Goal: Find specific page/section

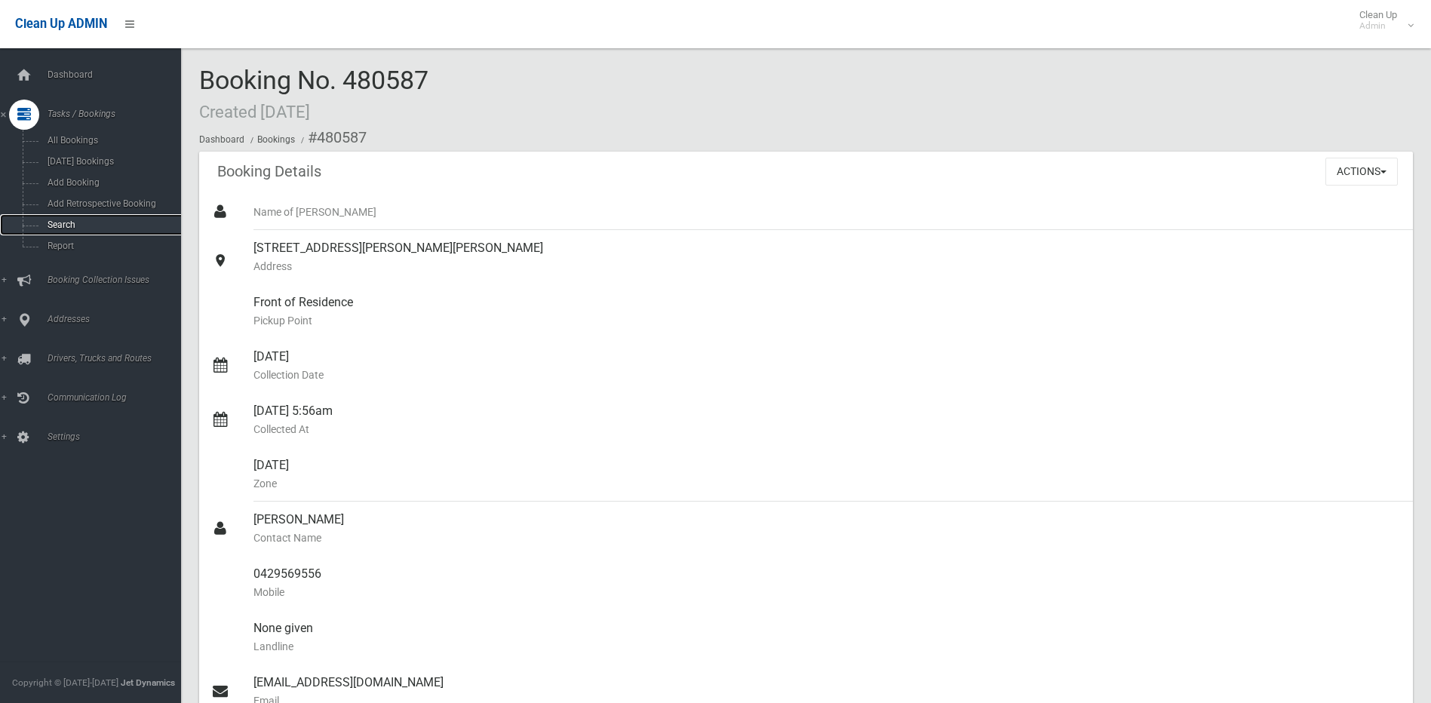
click at [57, 226] on span "Search" at bounding box center [111, 224] width 137 height 11
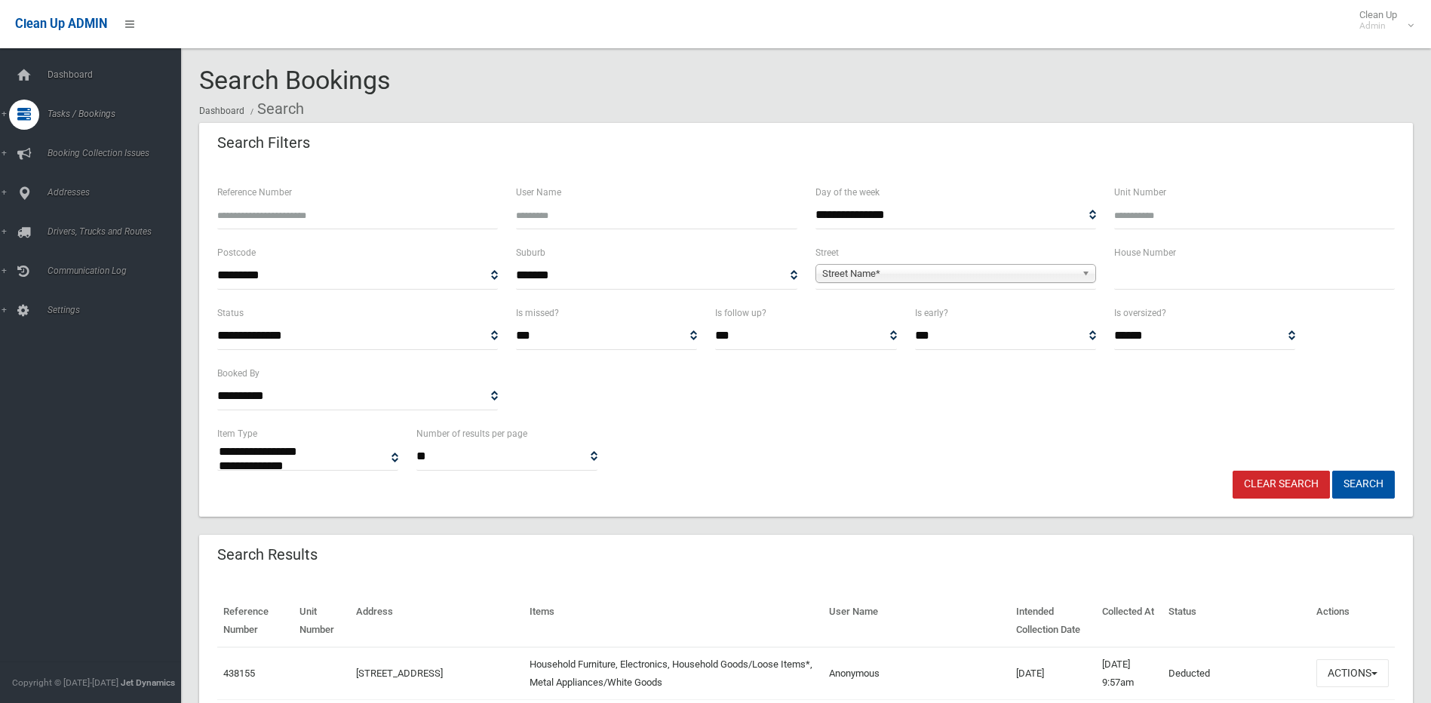
select select
drag, startPoint x: 1156, startPoint y: 275, endPoint x: 1173, endPoint y: 270, distance: 17.2
click at [1168, 273] on input "text" at bounding box center [1254, 276] width 281 height 28
type input "*"
click at [1039, 270] on span "Street Name*" at bounding box center [948, 274] width 253 height 18
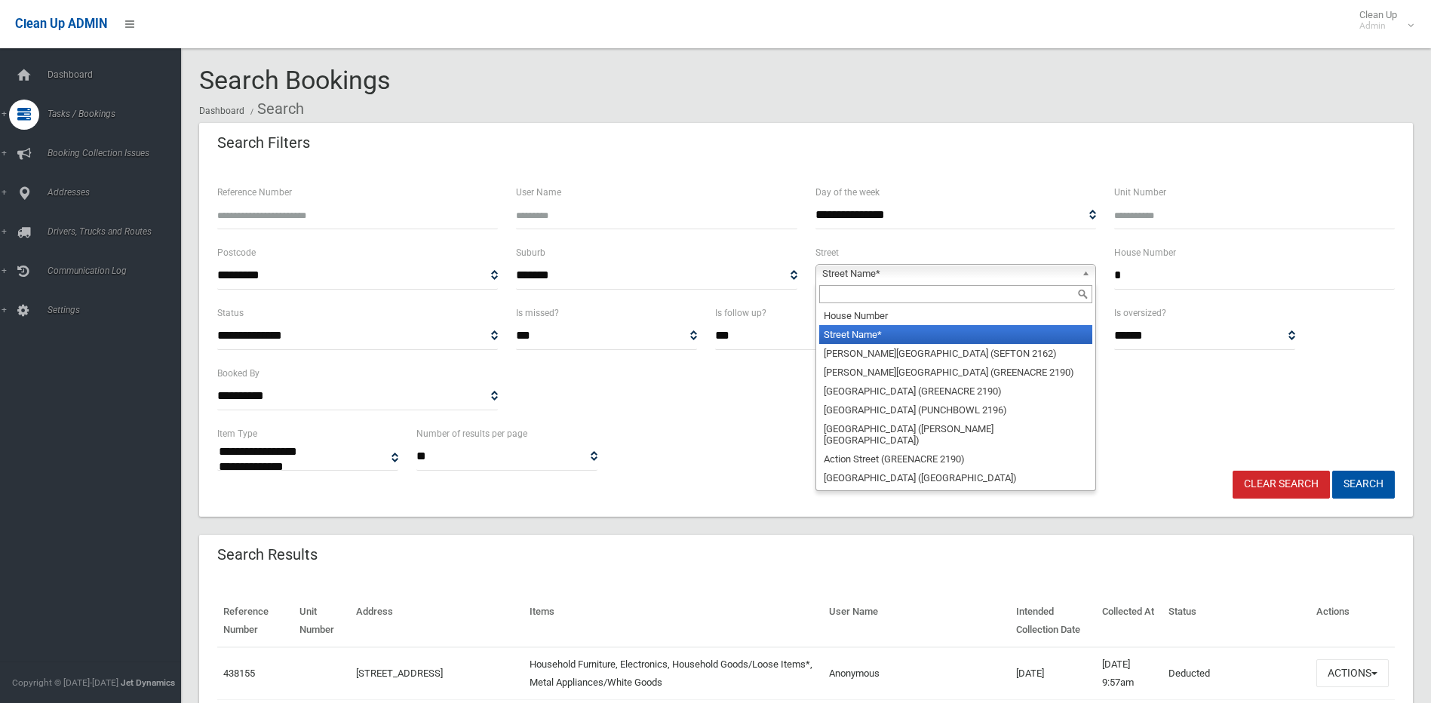
click at [1025, 293] on input "text" at bounding box center [955, 294] width 273 height 18
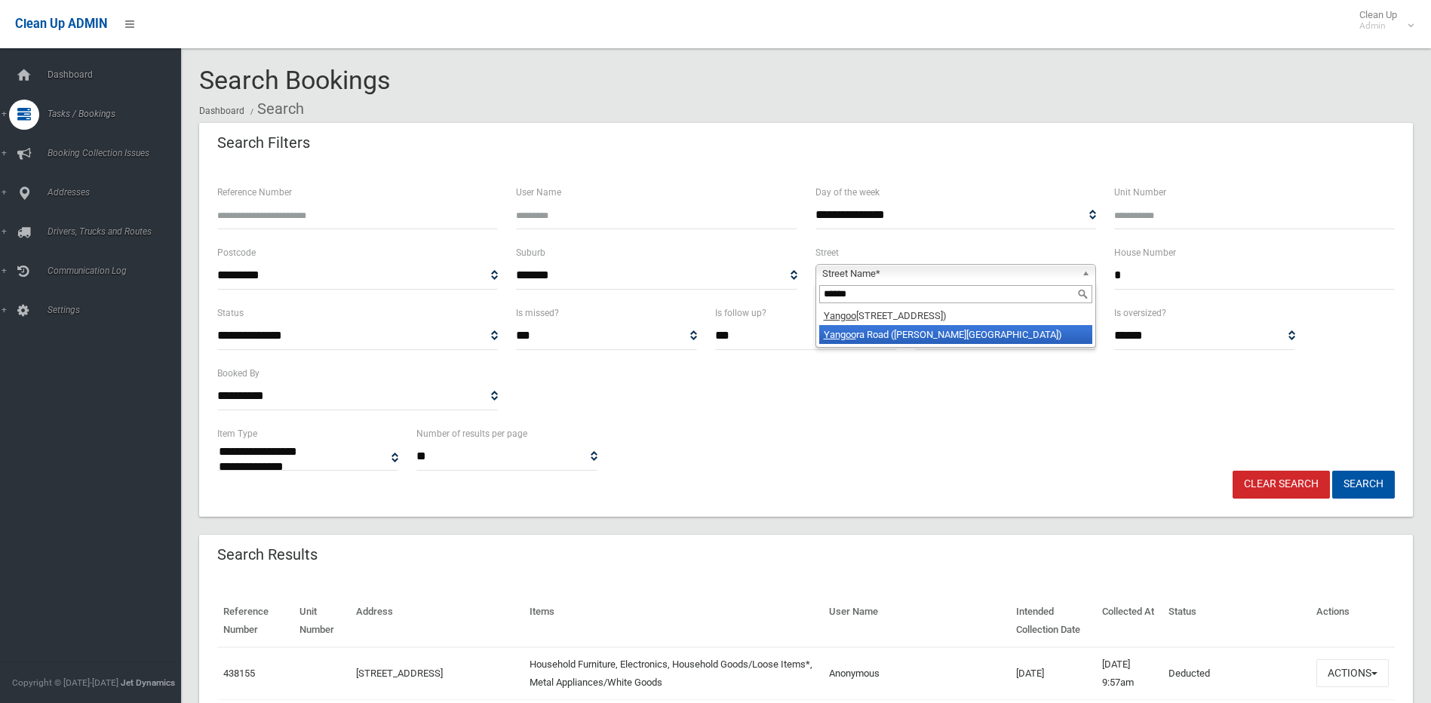
type input "******"
click at [907, 337] on li "[GEOGRAPHIC_DATA] ([PERSON_NAME][GEOGRAPHIC_DATA])" at bounding box center [955, 334] width 273 height 19
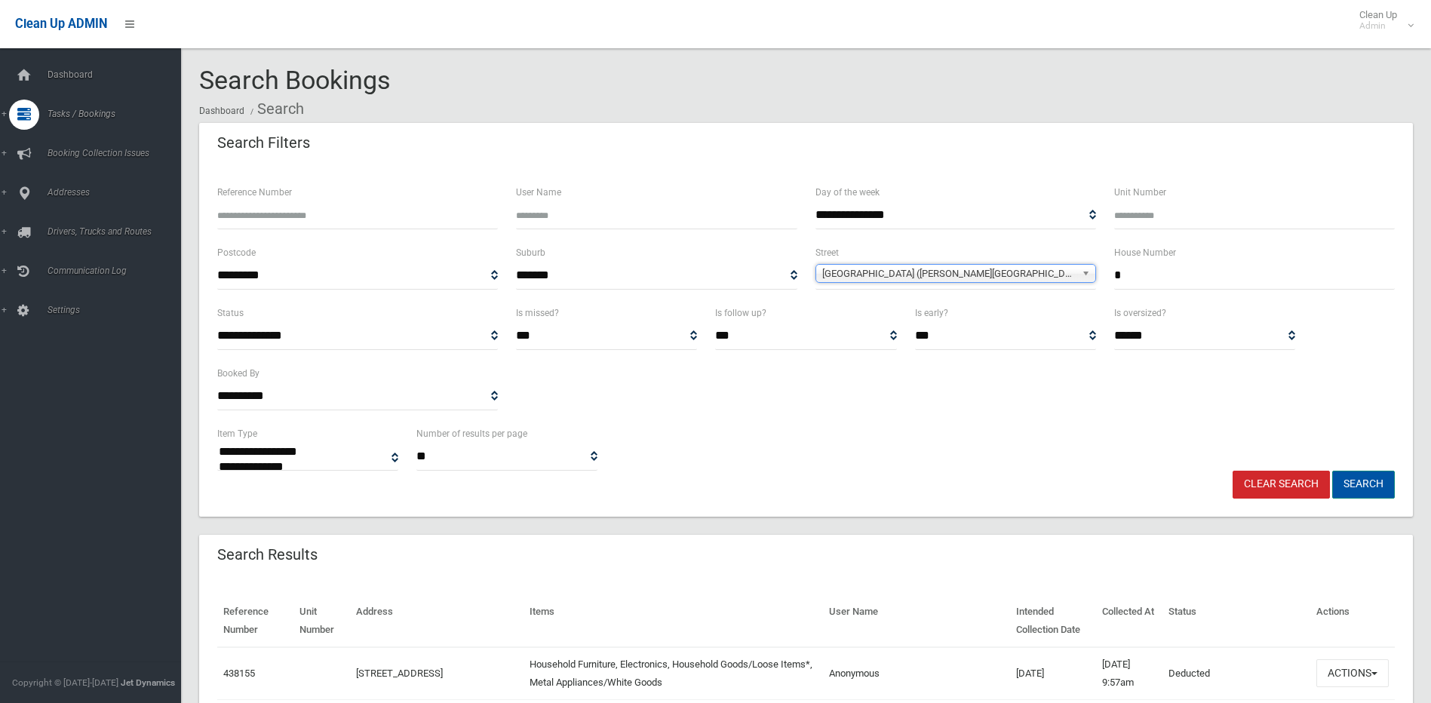
click at [1361, 484] on button "Search" at bounding box center [1363, 485] width 63 height 28
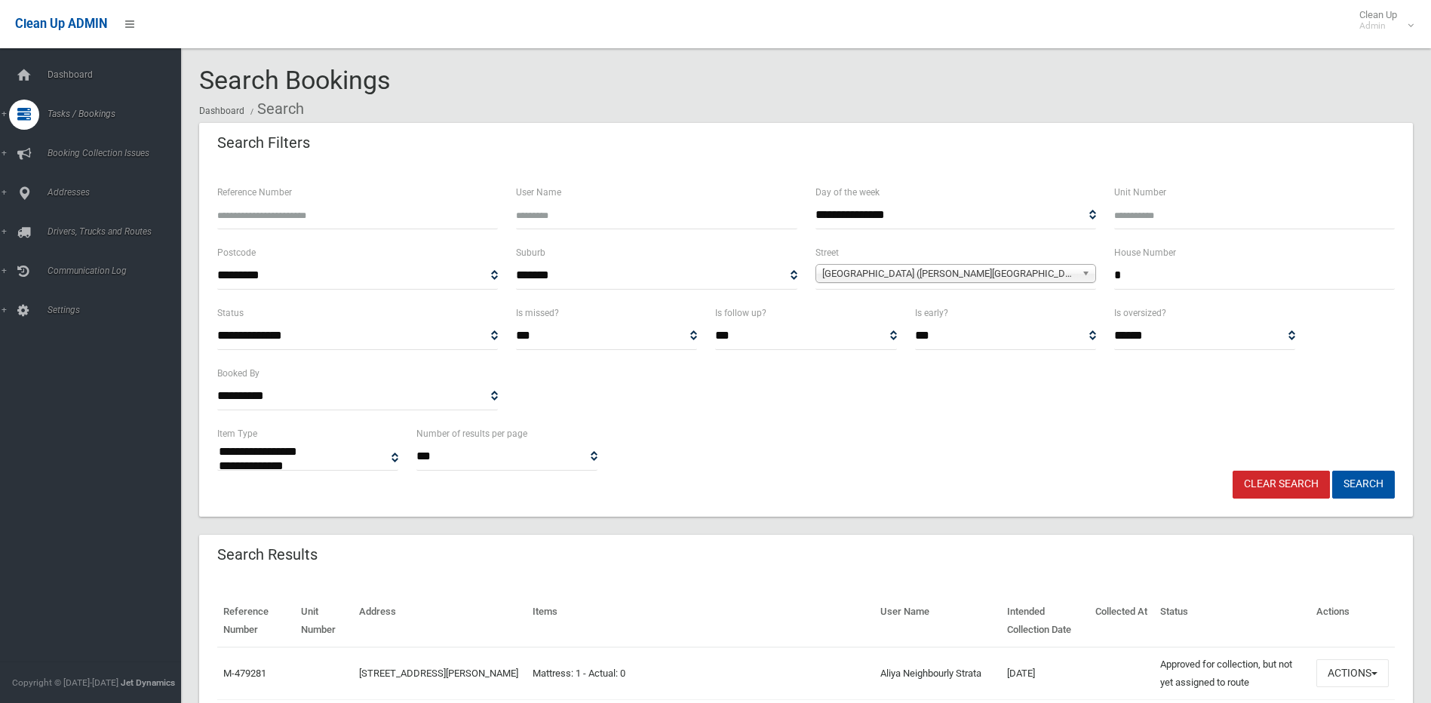
select select
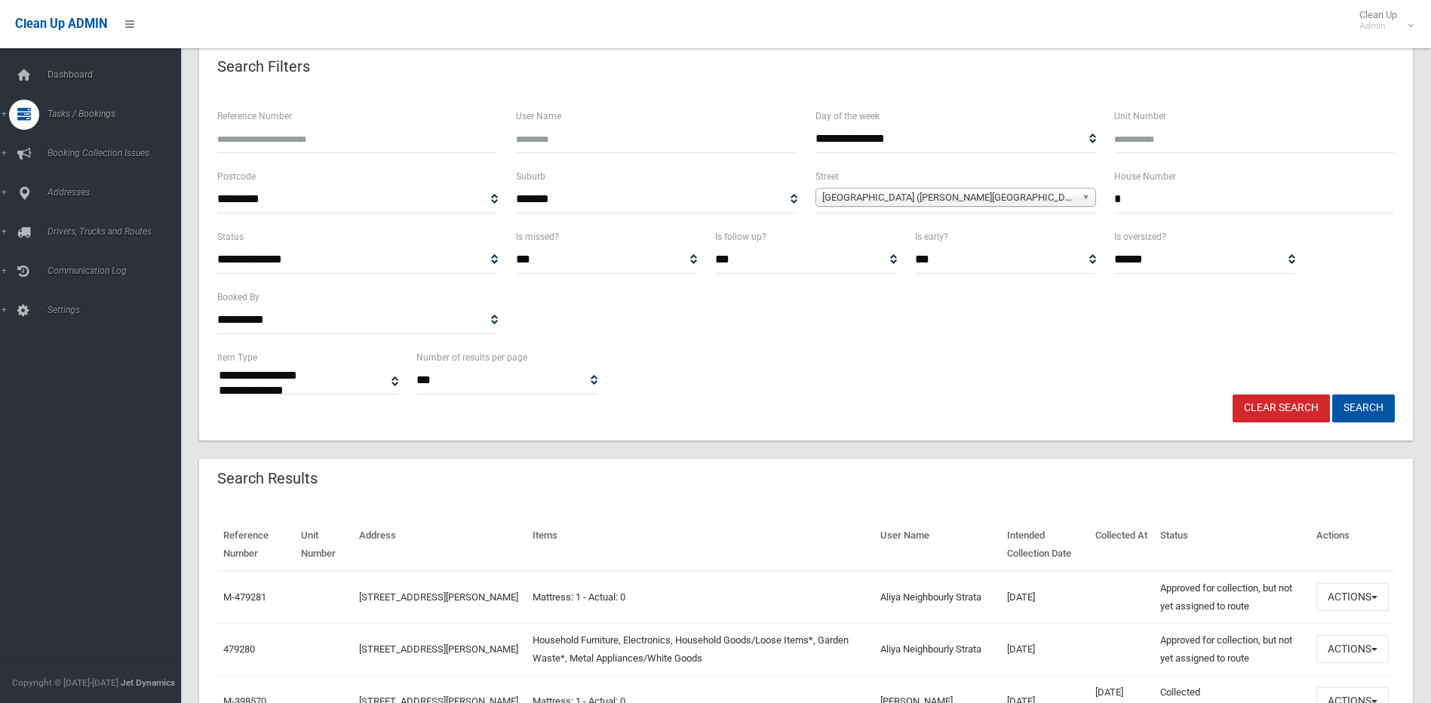
scroll to position [151, 0]
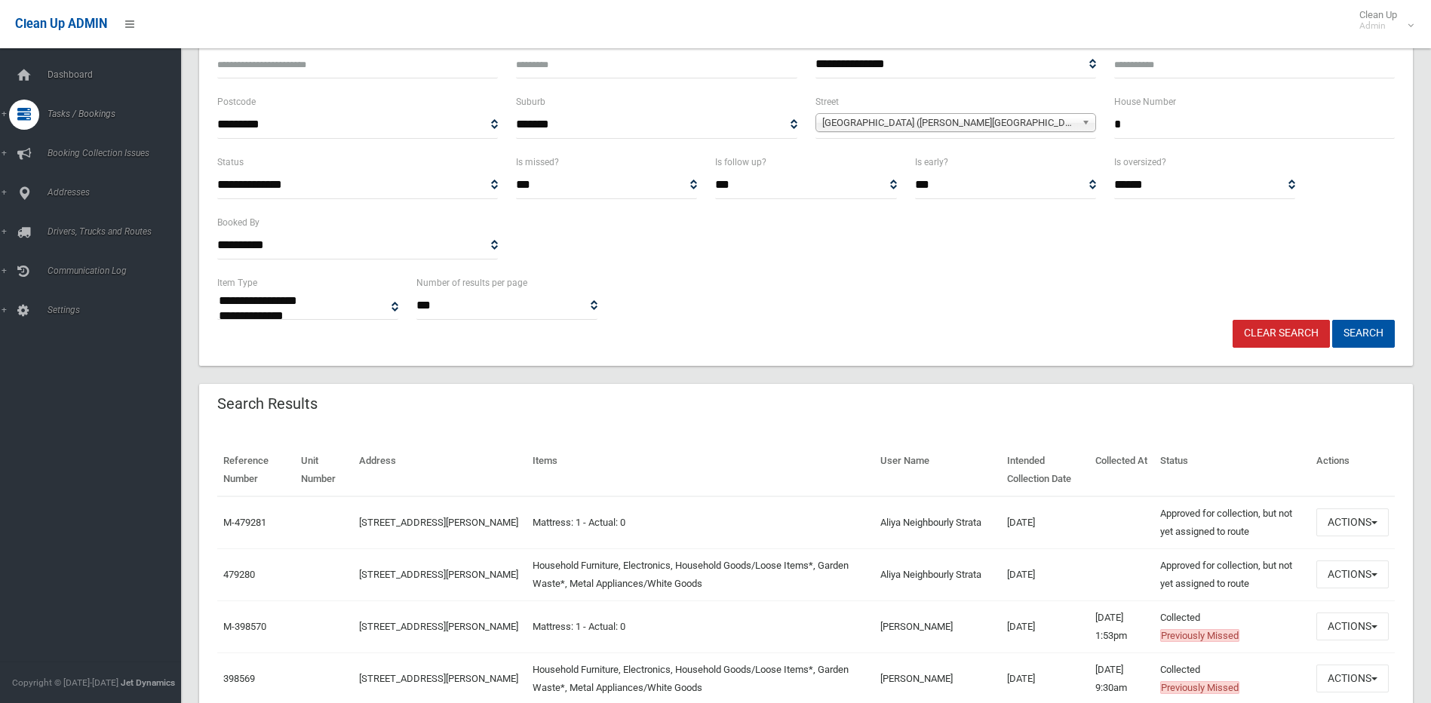
drag, startPoint x: 1128, startPoint y: 121, endPoint x: 1107, endPoint y: 122, distance: 21.1
click at [1107, 122] on div "House Number *" at bounding box center [1254, 123] width 299 height 60
type input "**"
click at [1332, 320] on button "Search" at bounding box center [1363, 334] width 63 height 28
click at [1364, 333] on button "Search" at bounding box center [1363, 334] width 63 height 28
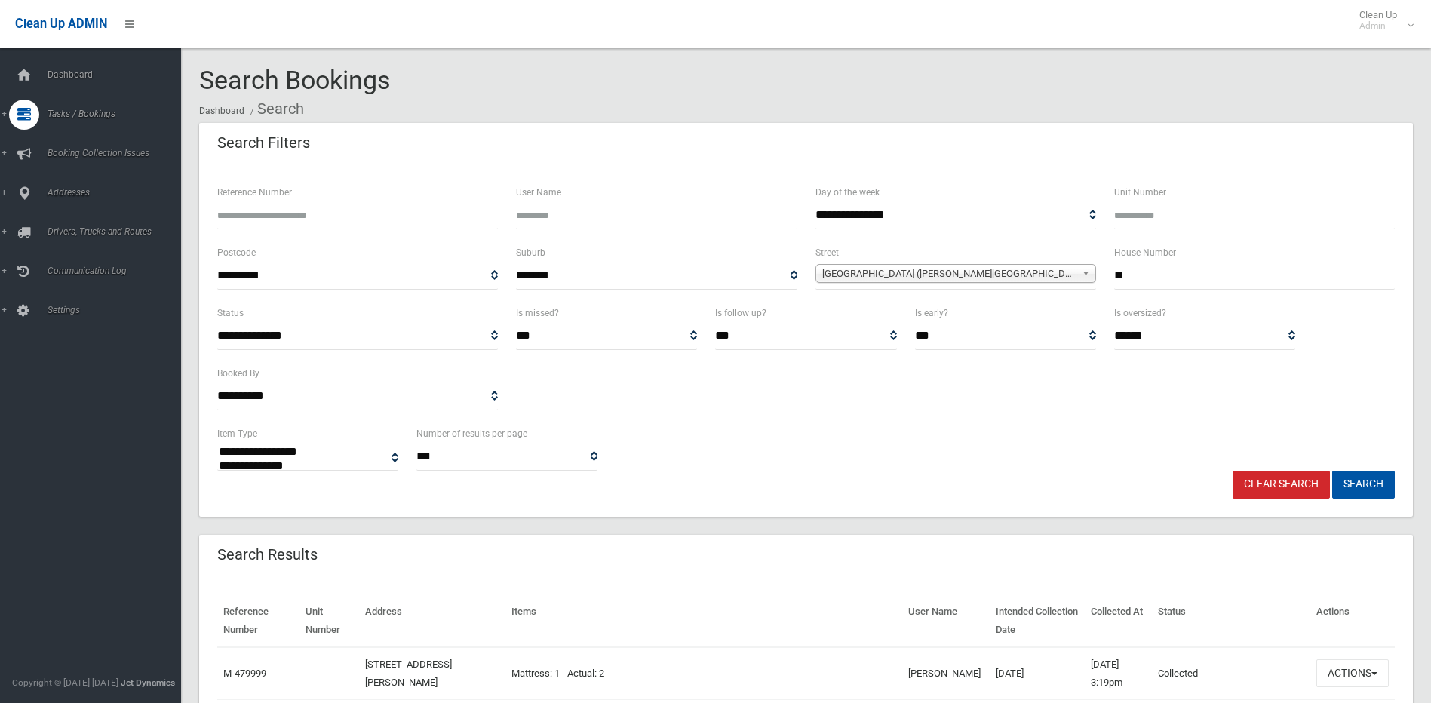
select select
click at [905, 496] on div "Clear Search Search" at bounding box center [806, 485] width 1196 height 28
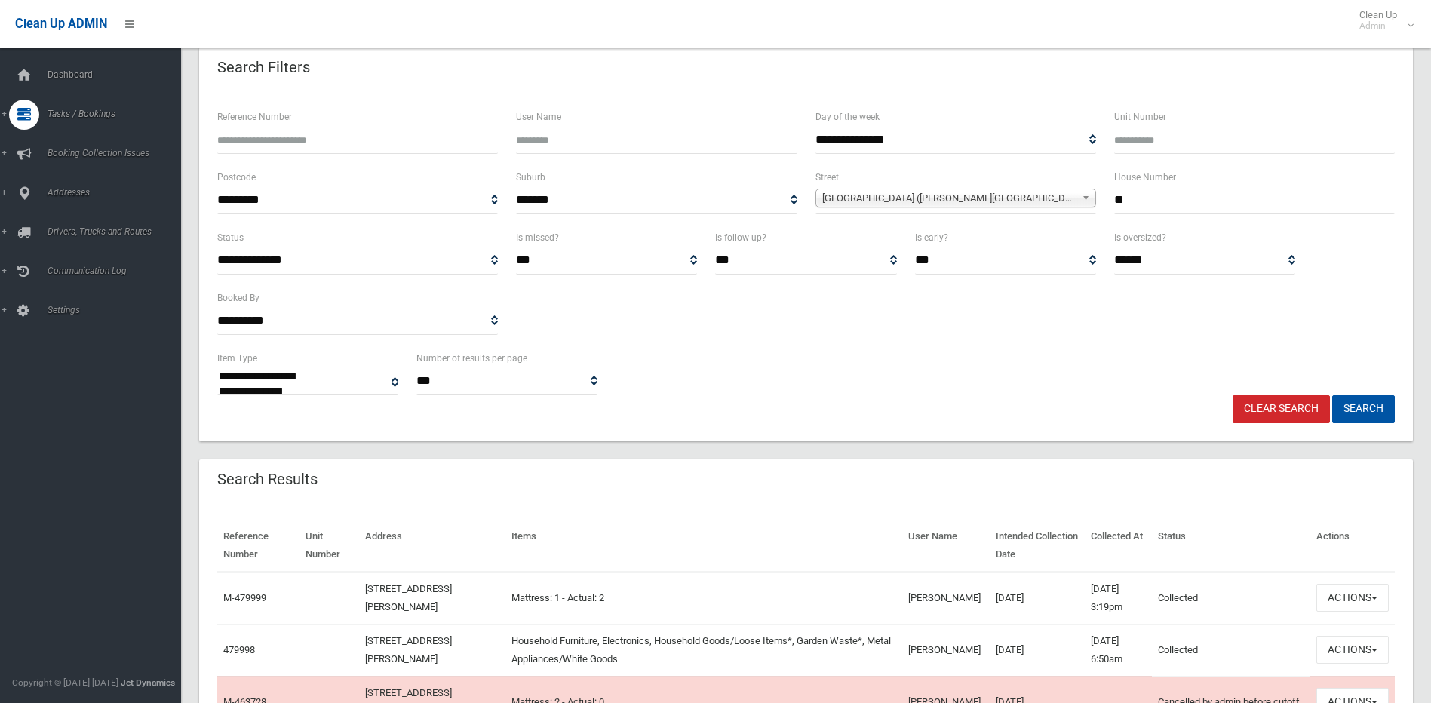
scroll to position [151, 0]
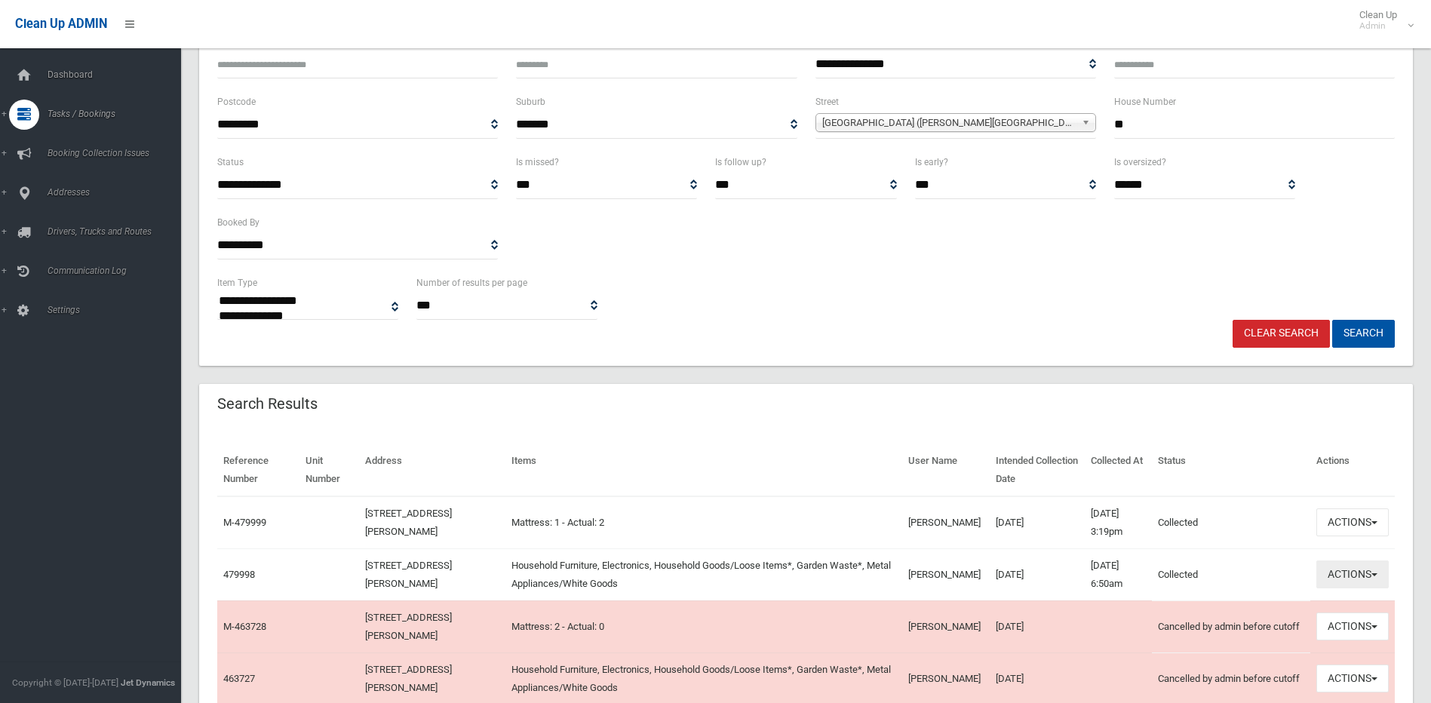
click at [1368, 577] on button "Actions" at bounding box center [1352, 574] width 72 height 28
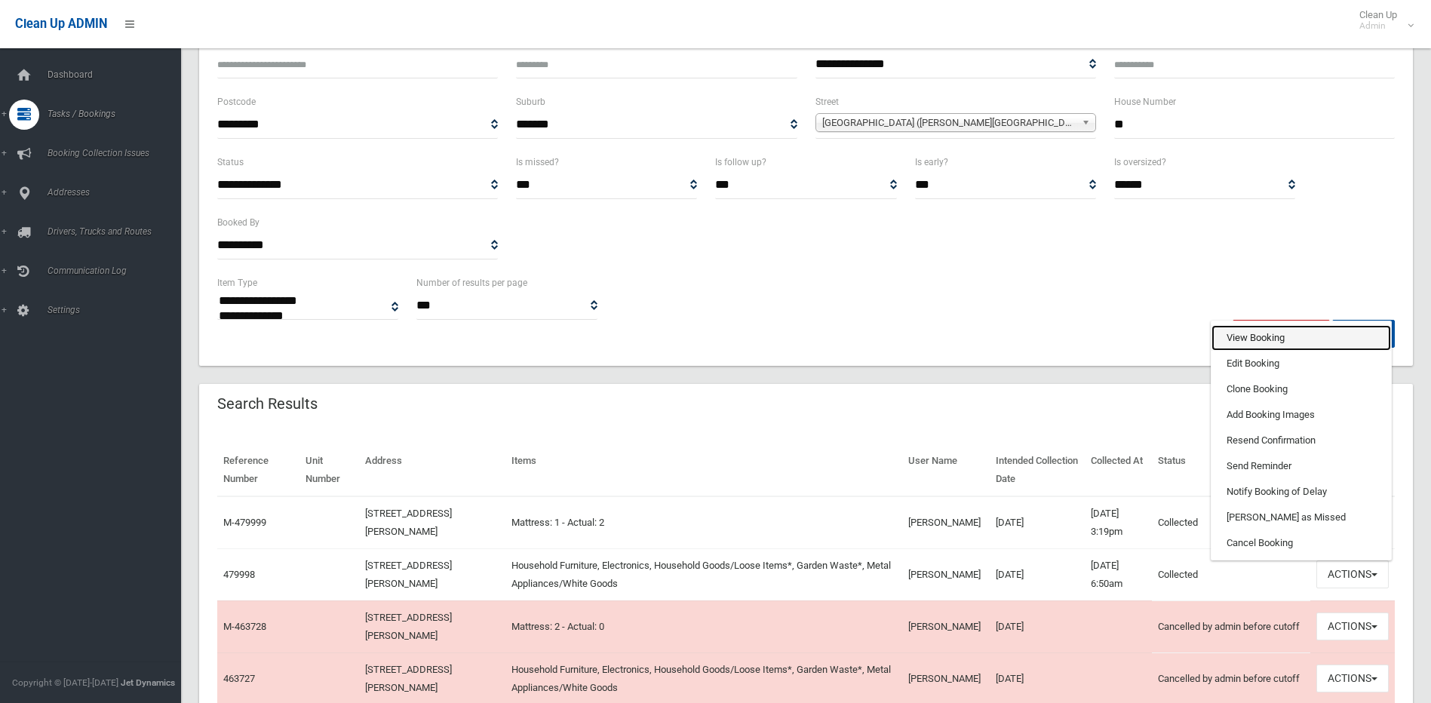
click at [1244, 333] on link "View Booking" at bounding box center [1301, 338] width 180 height 26
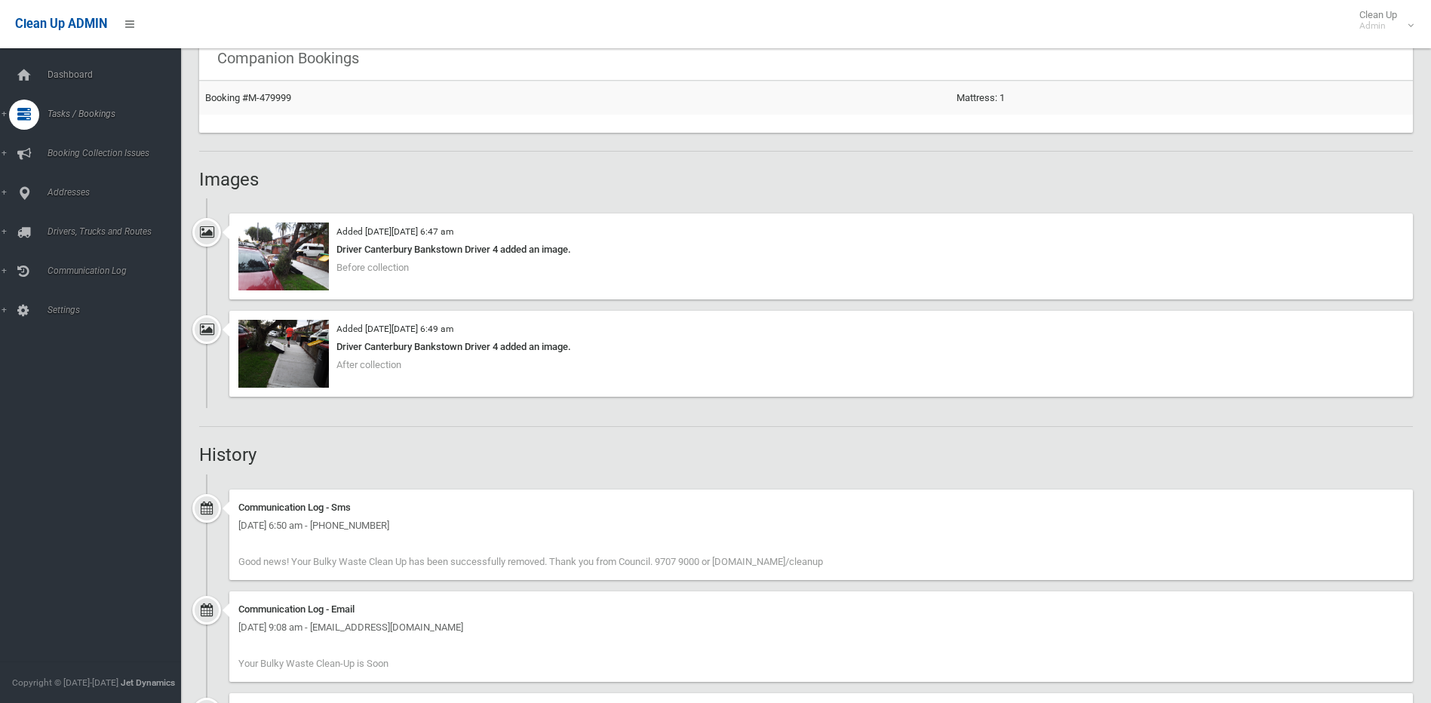
scroll to position [1056, 0]
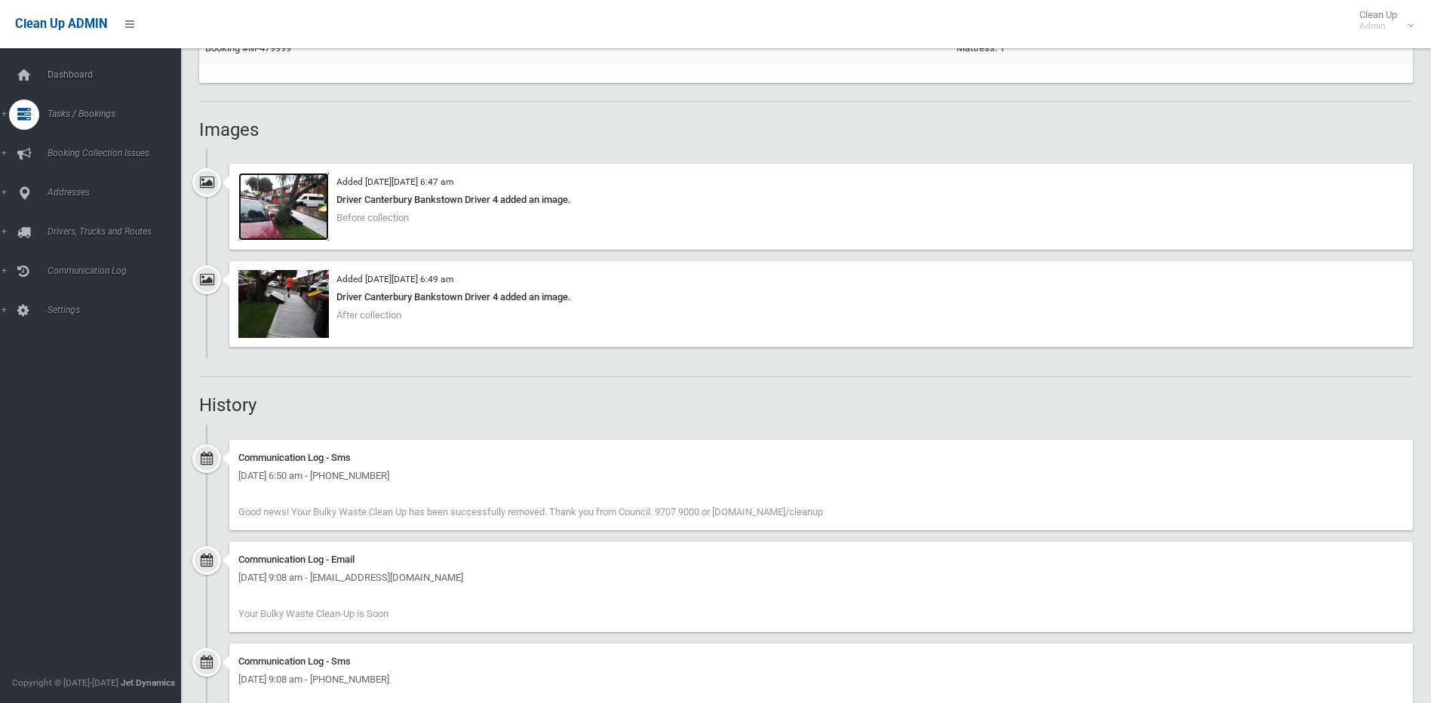
click at [274, 200] on img at bounding box center [283, 207] width 91 height 68
